Goal: Navigation & Orientation: Go to known website

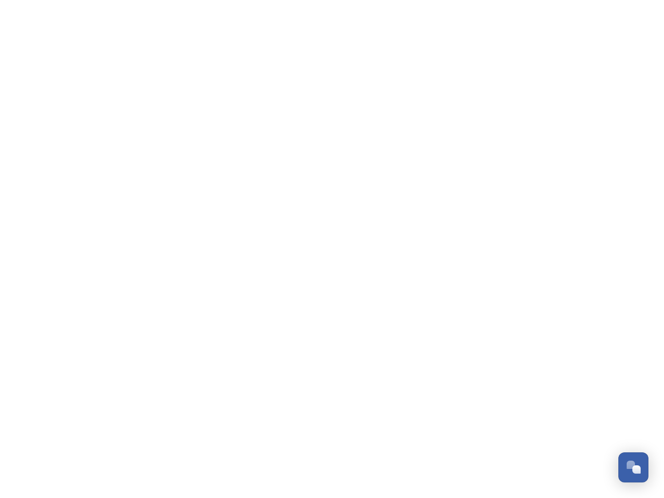
click at [634, 467] on div "Open Chat" at bounding box center [636, 469] width 8 height 8
click at [637, 352] on div "👋 Hi there - Have any questions for us? We’re here to help! Just drop us a mess…" at bounding box center [555, 296] width 187 height 259
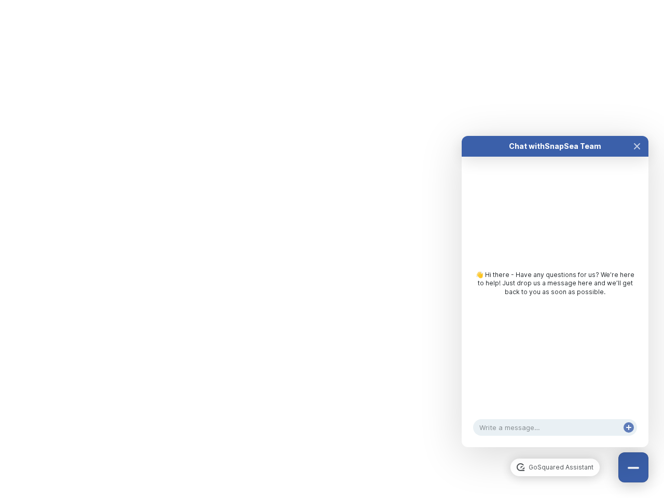
click at [555, 447] on div "Chat with SnapSea Team GoSquared Assistant 👋 Hi there - Have any questions for …" at bounding box center [555, 291] width 187 height 311
click at [555, 302] on div "👋 Hi there - Have any questions for us? We’re here to help! Just drop us a mess…" at bounding box center [555, 286] width 187 height 259
click at [637, 157] on div "👋 Hi there - Have any questions for us? We’re here to help! Just drop us a mess…" at bounding box center [555, 286] width 187 height 259
click at [629, 438] on div "Chat with SnapSea Team GoSquared Assistant 👋 Hi there - Have any questions for …" at bounding box center [555, 291] width 187 height 311
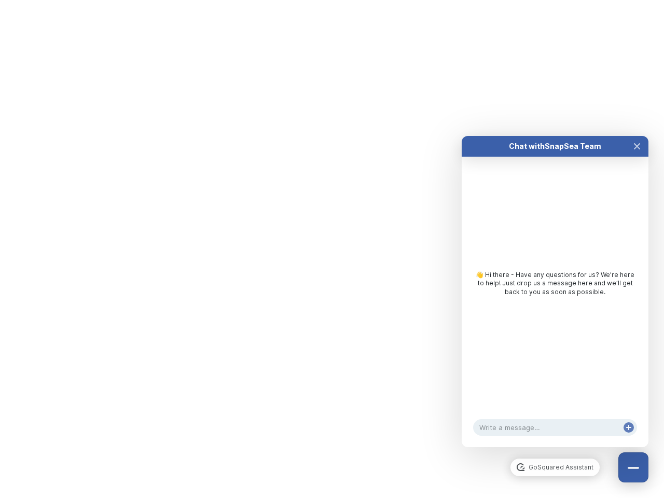
click at [332, 0] on html "Dismiss GoSquared Assistant Chat with SnapSea Team GoSquared Assistant Submit G…" at bounding box center [332, 0] width 664 height 0
click at [324, 0] on html "Dismiss GoSquared Assistant Chat with SnapSea Team GoSquared Assistant Submit G…" at bounding box center [332, 0] width 664 height 0
